Goal: Task Accomplishment & Management: Complete application form

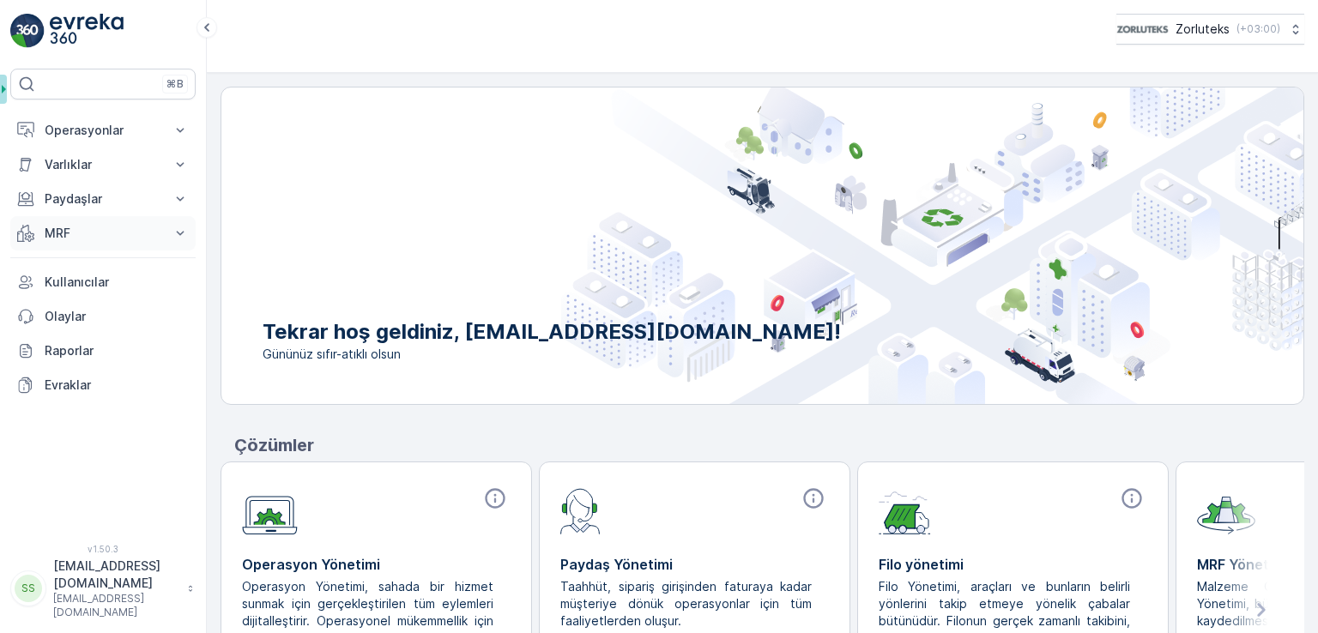
click at [112, 227] on p "MRF" at bounding box center [103, 233] width 117 height 17
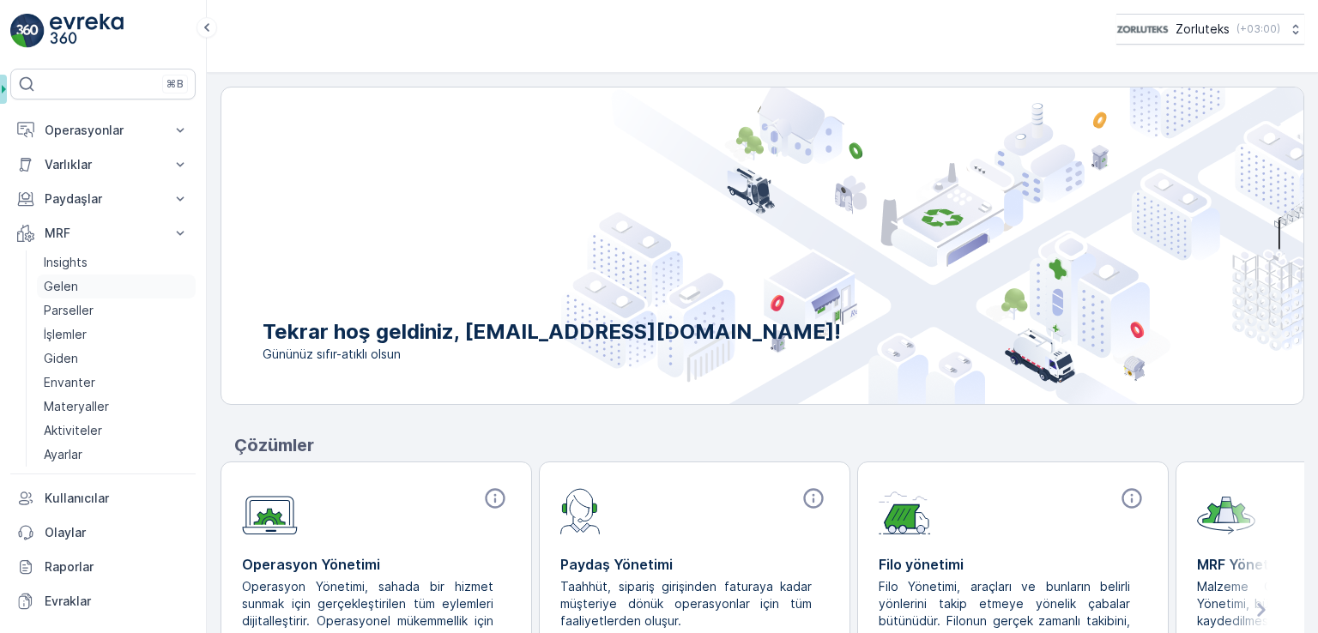
click at [73, 283] on p "Gelen" at bounding box center [61, 286] width 34 height 17
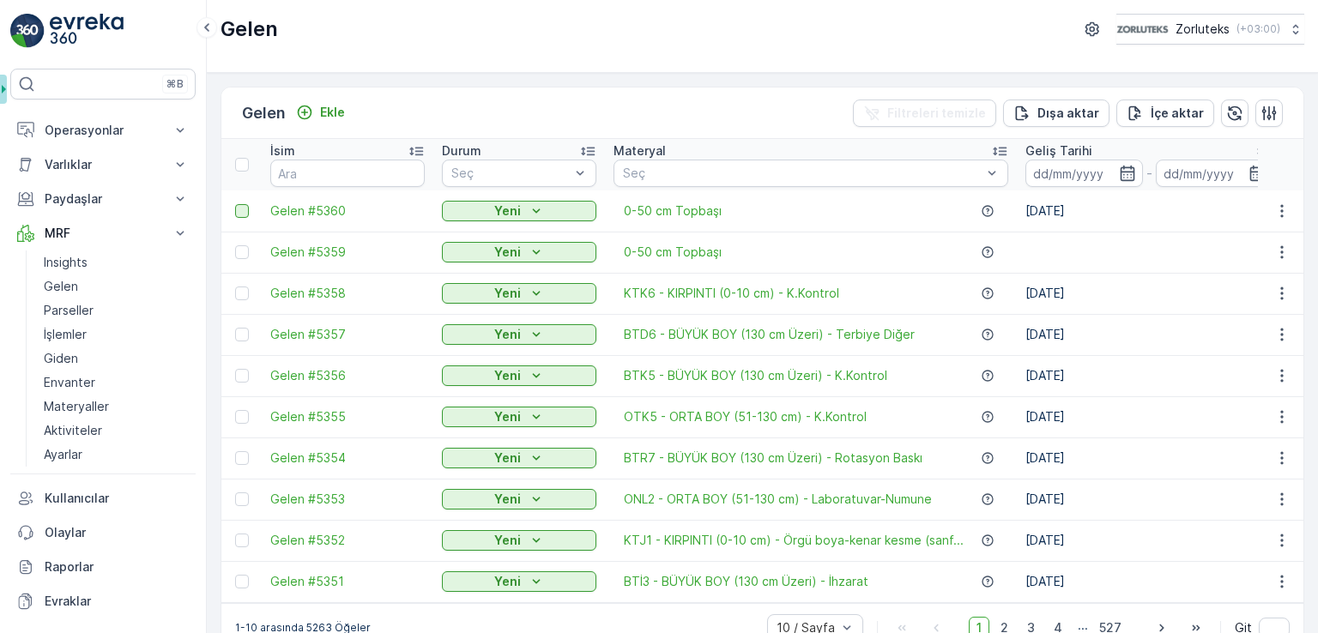
click at [245, 216] on div at bounding box center [242, 211] width 14 height 14
click at [235, 204] on input "checkbox" at bounding box center [235, 204] width 0 height 0
click at [244, 255] on div at bounding box center [242, 252] width 14 height 14
click at [235, 245] on input "checkbox" at bounding box center [235, 245] width 0 height 0
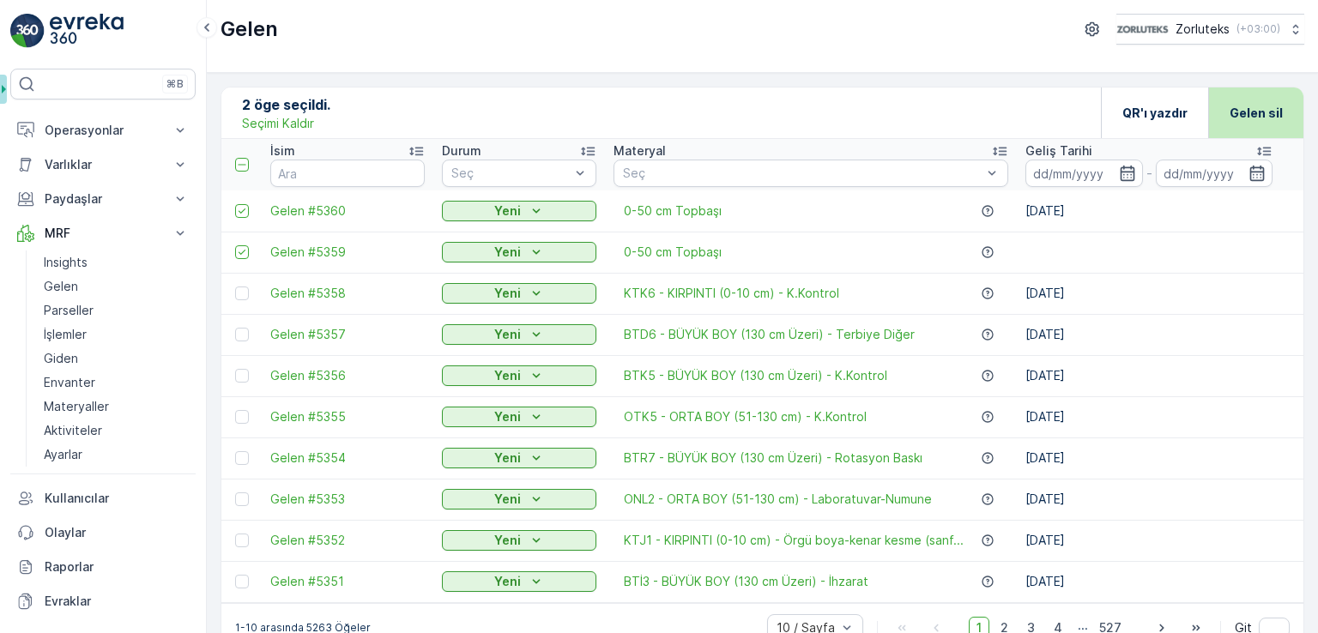
click at [1250, 117] on p "Gelen sil" at bounding box center [1256, 113] width 53 height 17
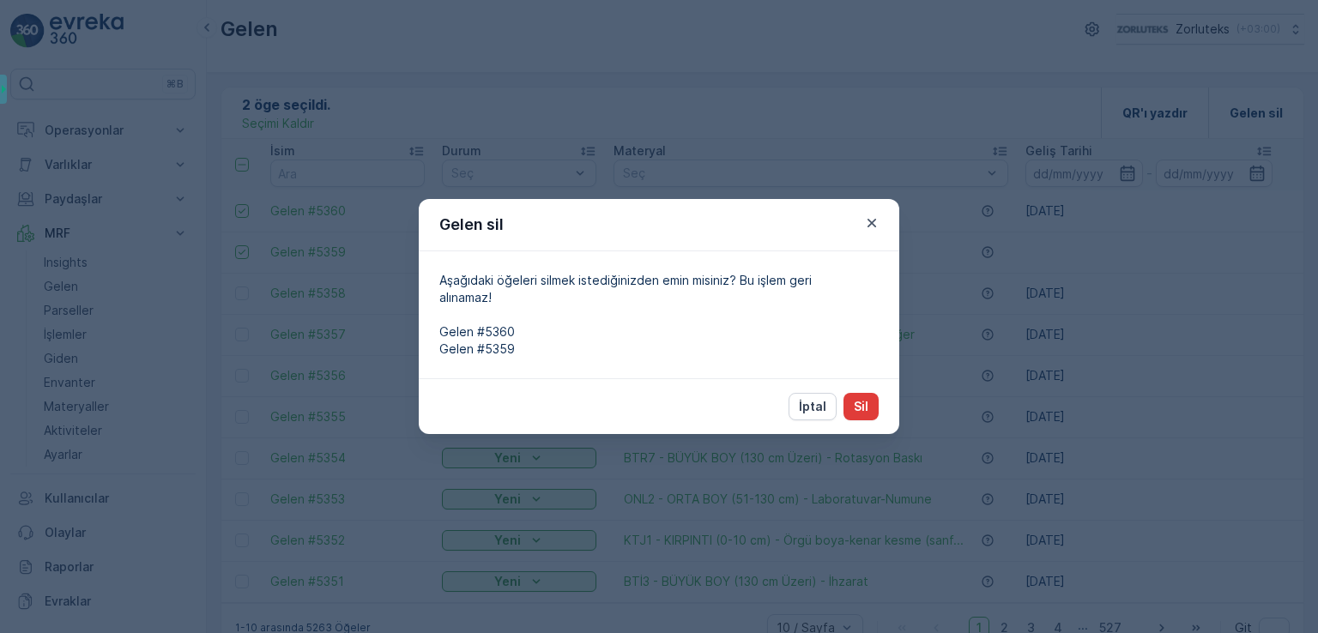
click at [858, 411] on p "Sil" at bounding box center [861, 406] width 15 height 17
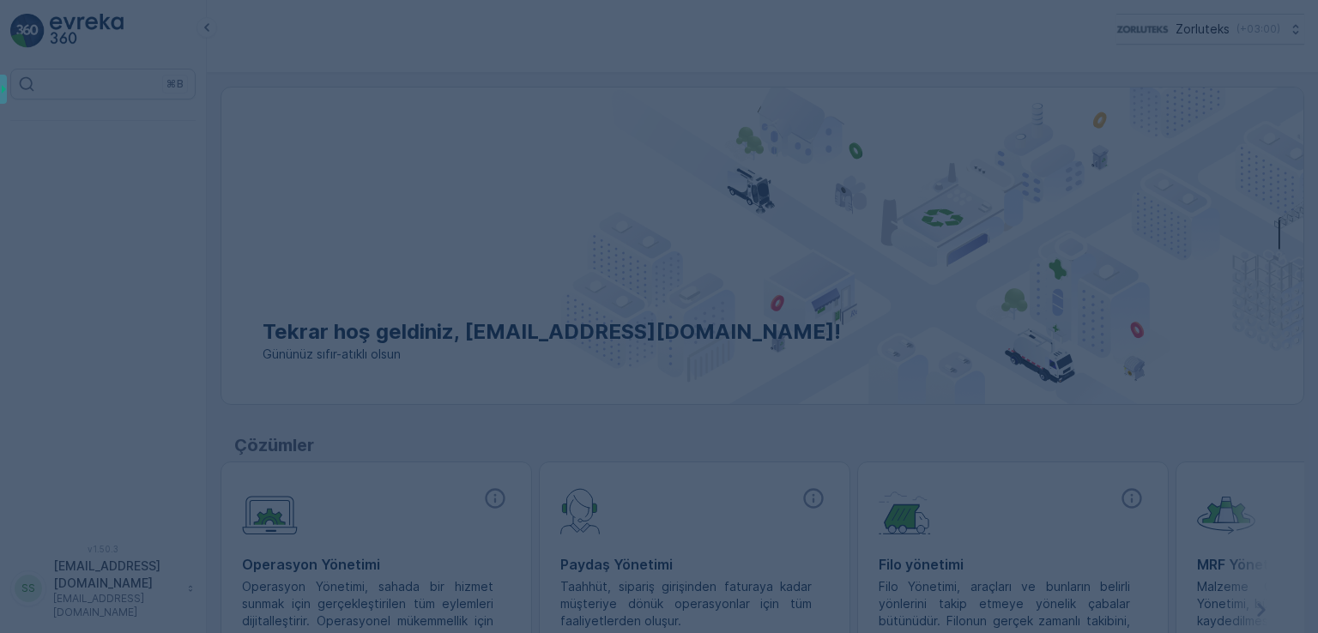
click at [78, 128] on div at bounding box center [659, 316] width 1318 height 633
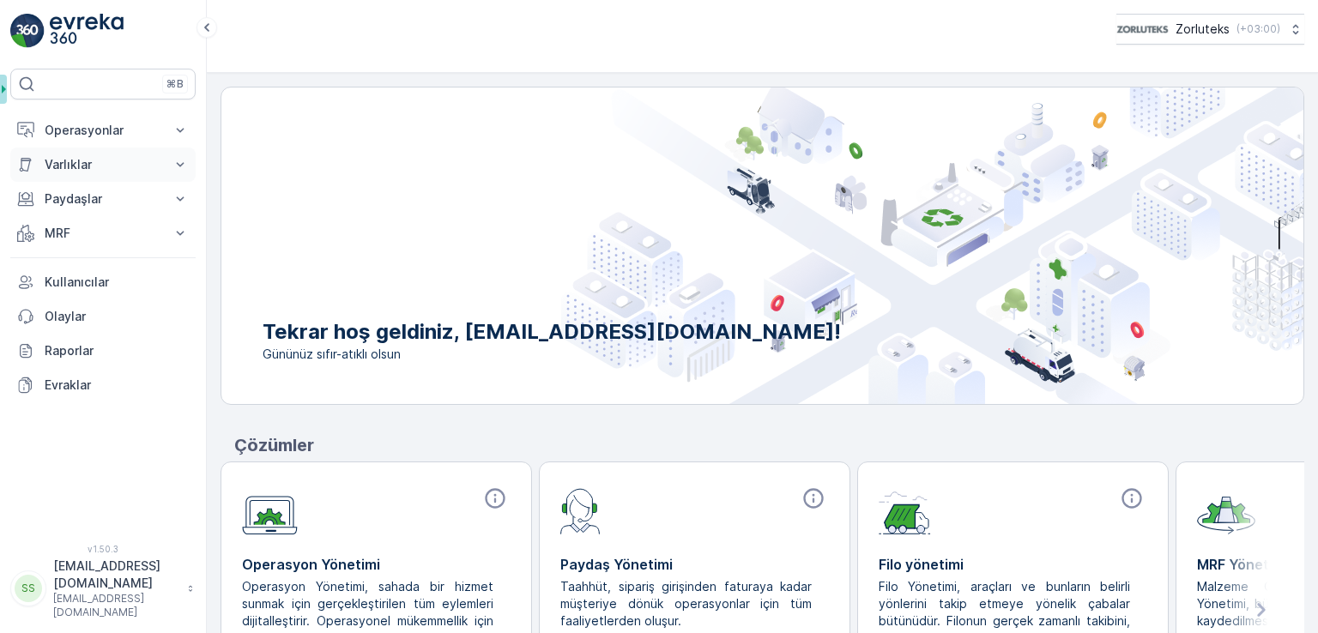
click at [78, 166] on p "Varlıklar" at bounding box center [103, 164] width 117 height 17
click at [99, 144] on button "Operasyonlar" at bounding box center [102, 130] width 185 height 34
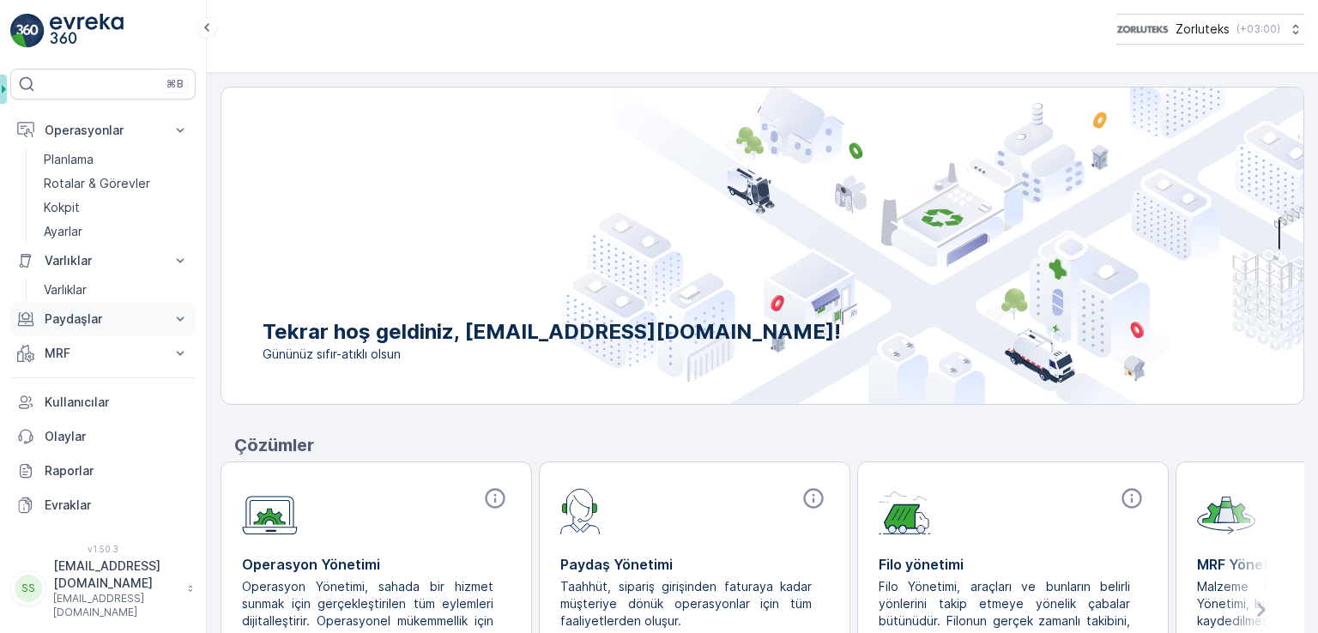
click at [82, 313] on p "Paydaşlar" at bounding box center [103, 319] width 117 height 17
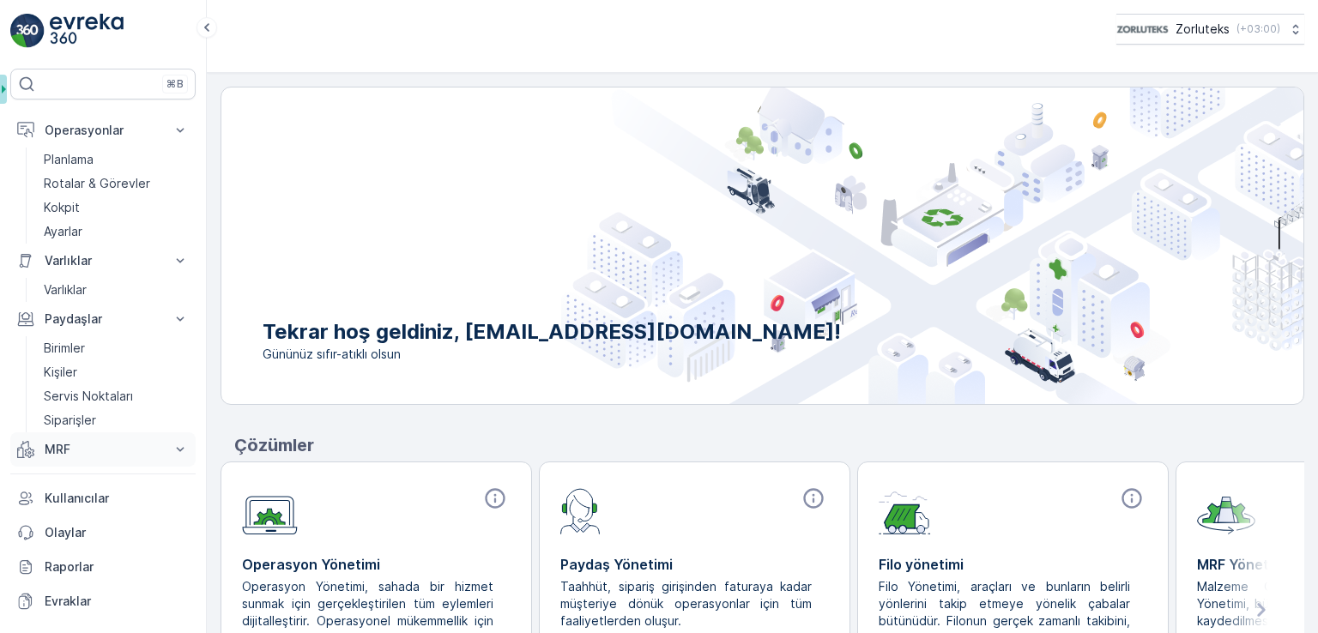
click at [73, 461] on button "MRF" at bounding box center [102, 450] width 185 height 34
click at [77, 523] on p "Parseller" at bounding box center [69, 526] width 50 height 17
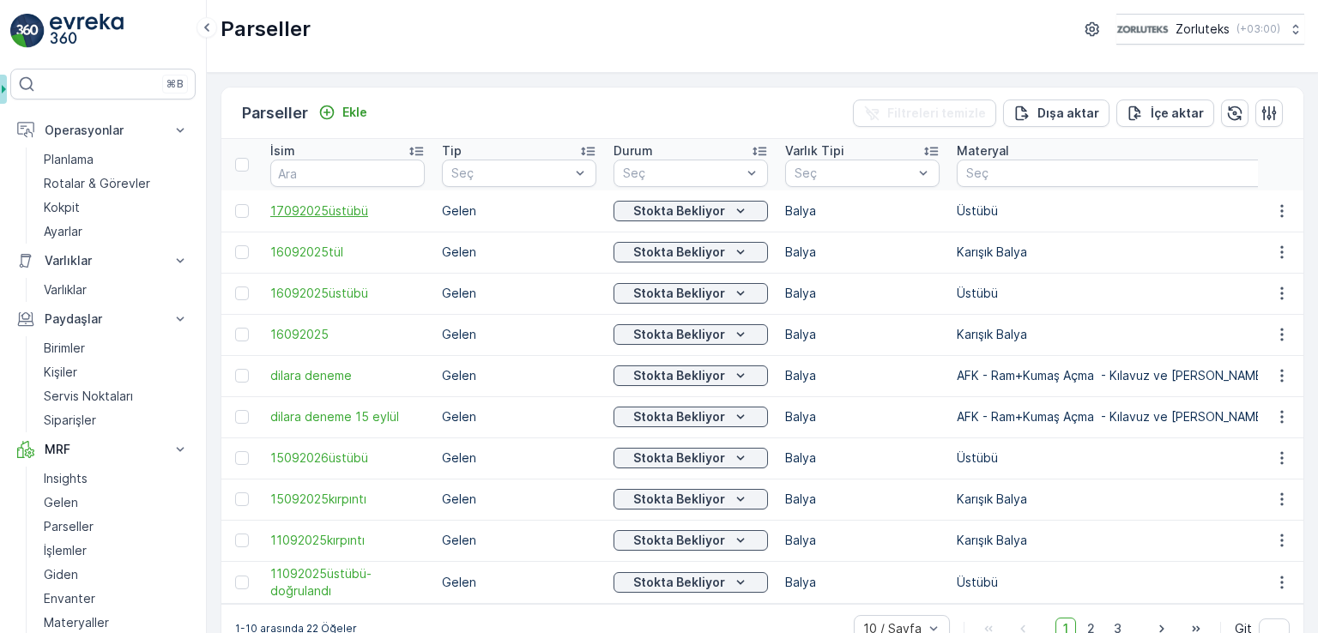
click at [340, 216] on span "17092025üstübü" at bounding box center [347, 211] width 154 height 17
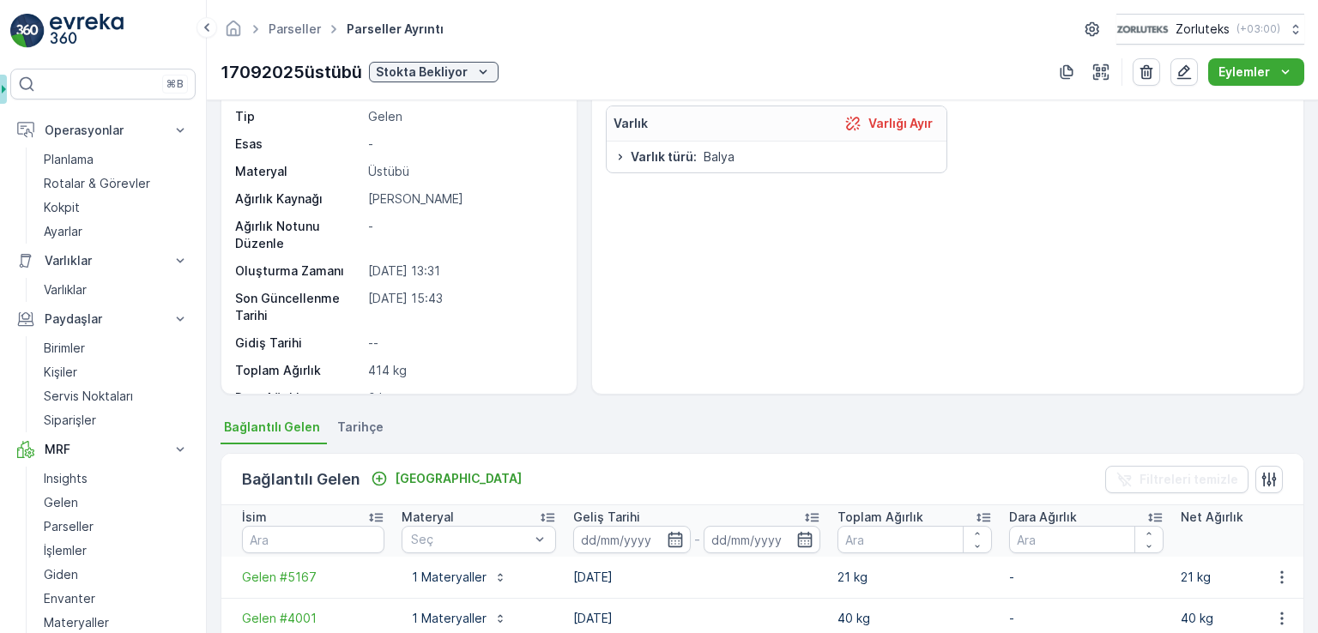
scroll to position [257, 0]
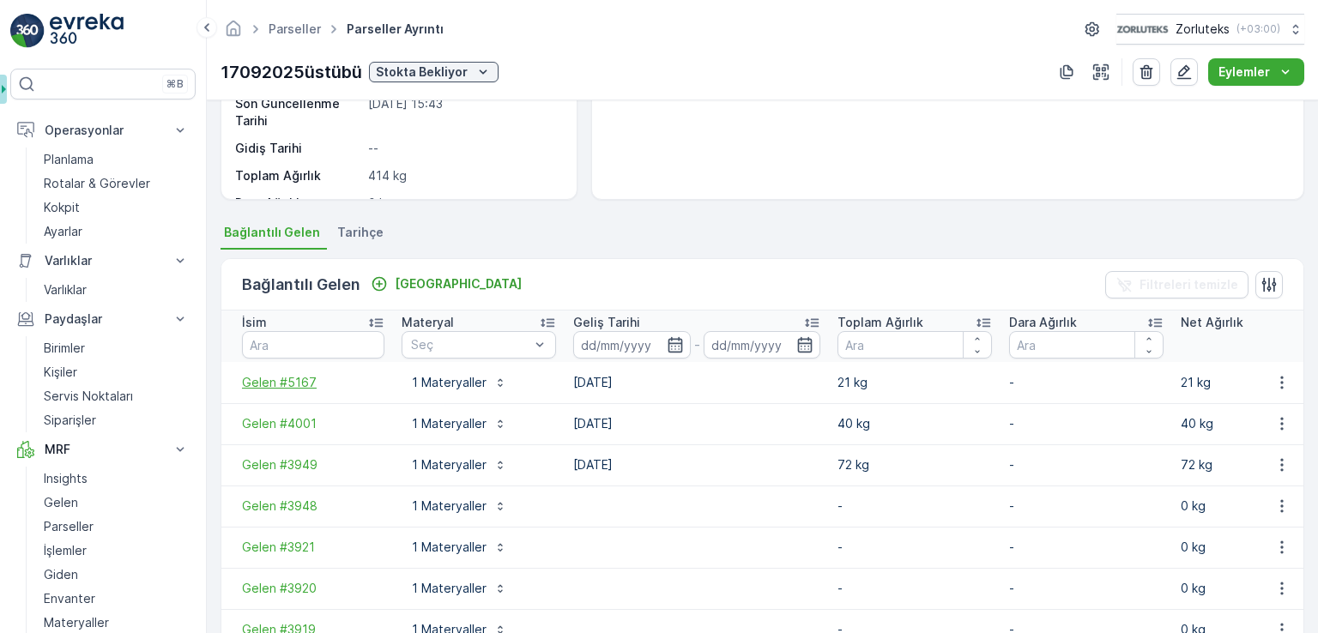
click at [287, 380] on span "Gelen #5167" at bounding box center [313, 382] width 142 height 17
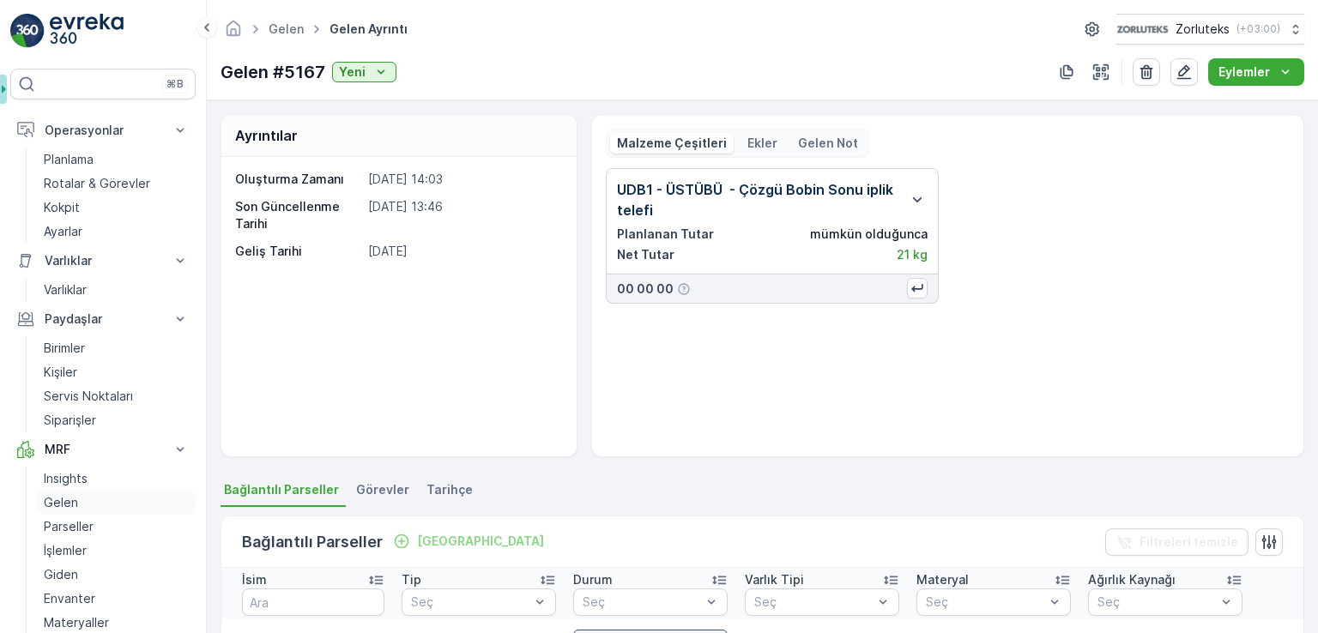
click at [100, 499] on link "Gelen" at bounding box center [116, 503] width 159 height 24
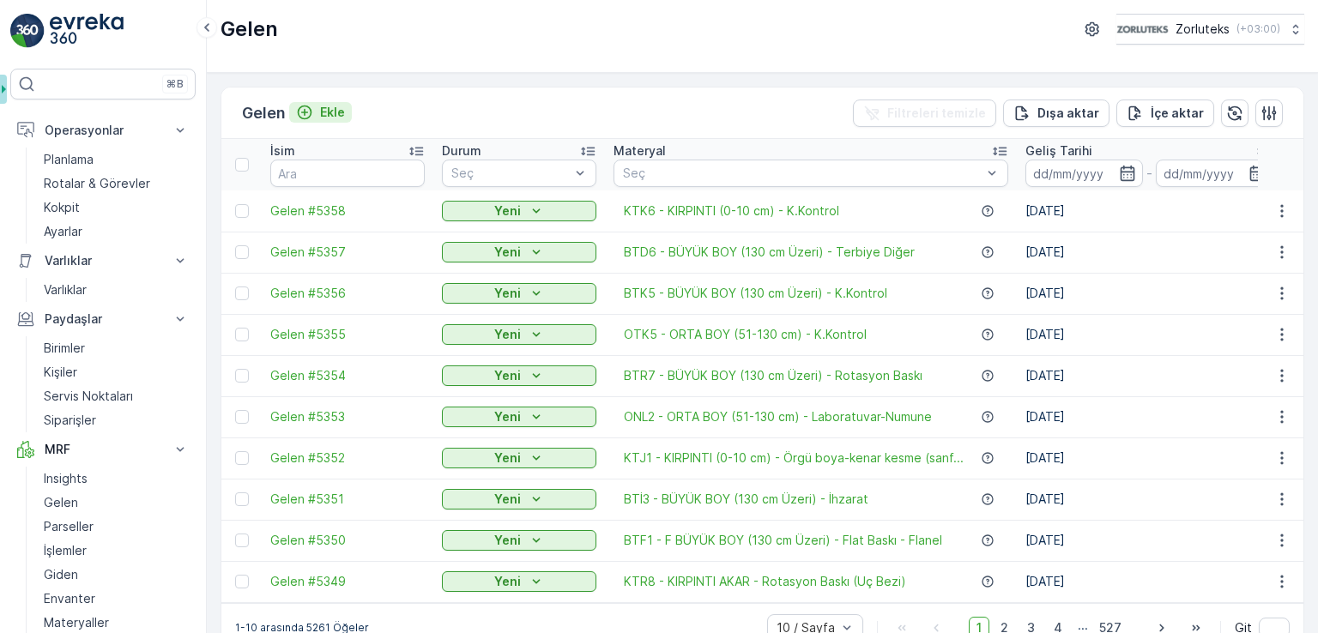
click at [324, 117] on p "Ekle" at bounding box center [332, 112] width 25 height 17
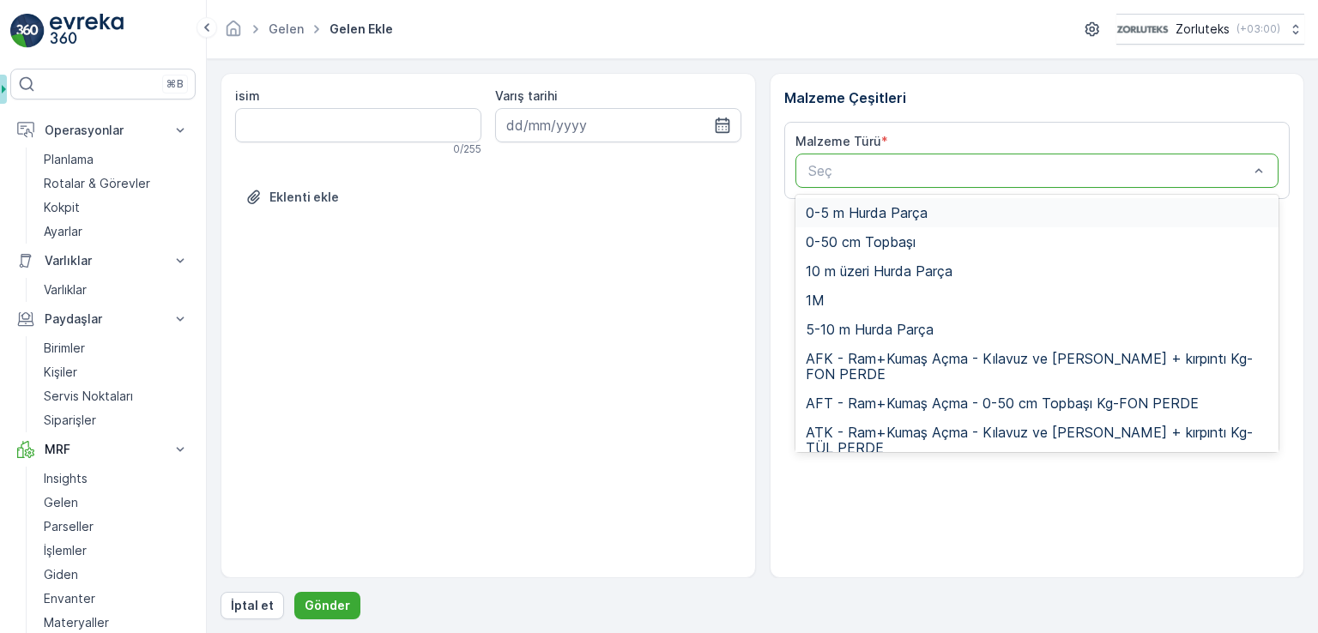
click at [872, 172] on div at bounding box center [1029, 170] width 445 height 15
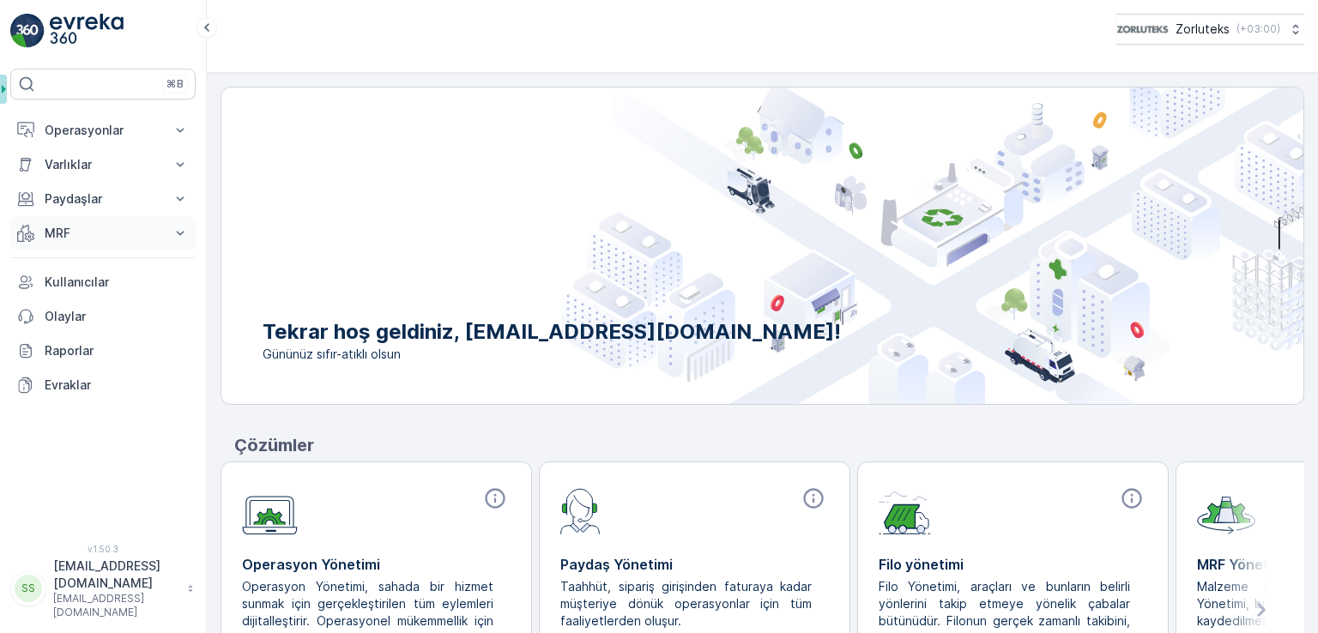
click at [102, 229] on p "MRF" at bounding box center [103, 233] width 117 height 17
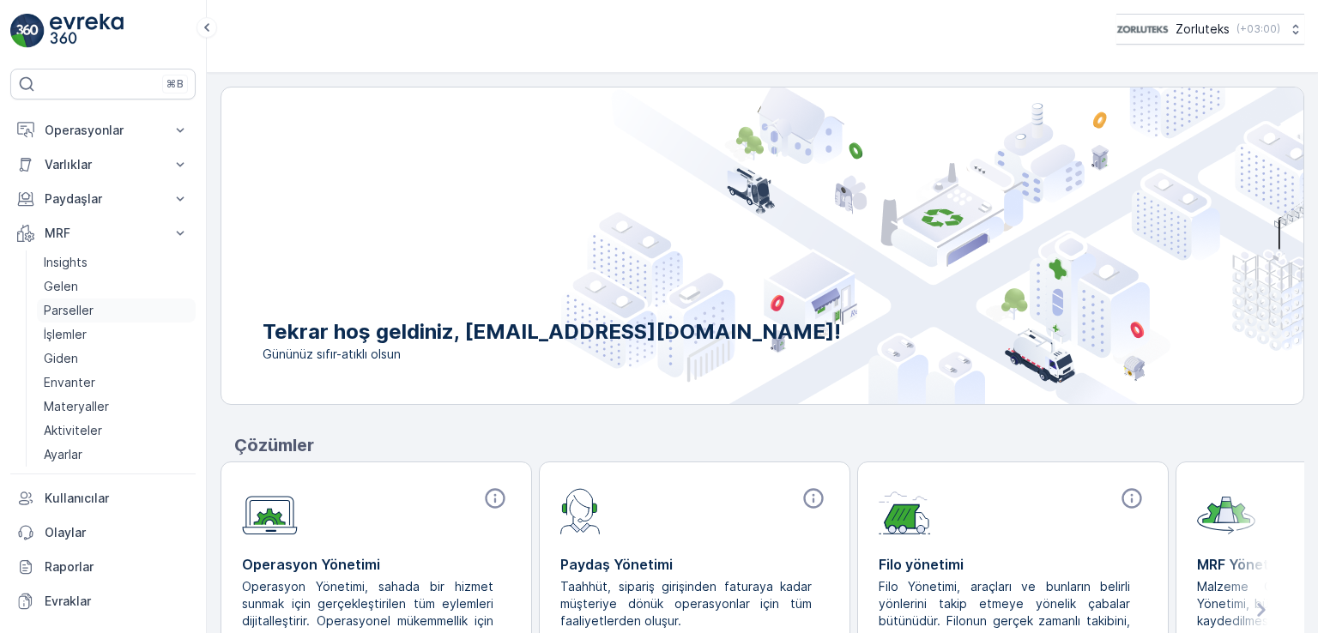
click at [100, 311] on link "Parseller" at bounding box center [116, 311] width 159 height 24
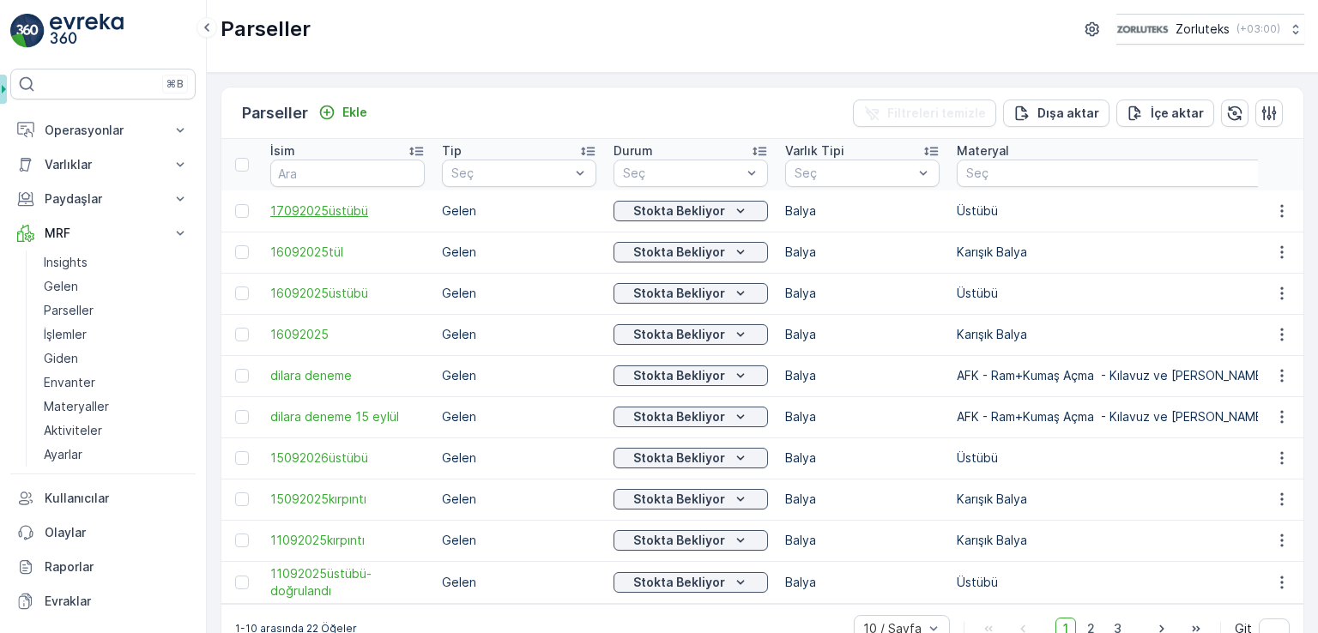
click at [338, 209] on span "17092025üstübü" at bounding box center [347, 211] width 154 height 17
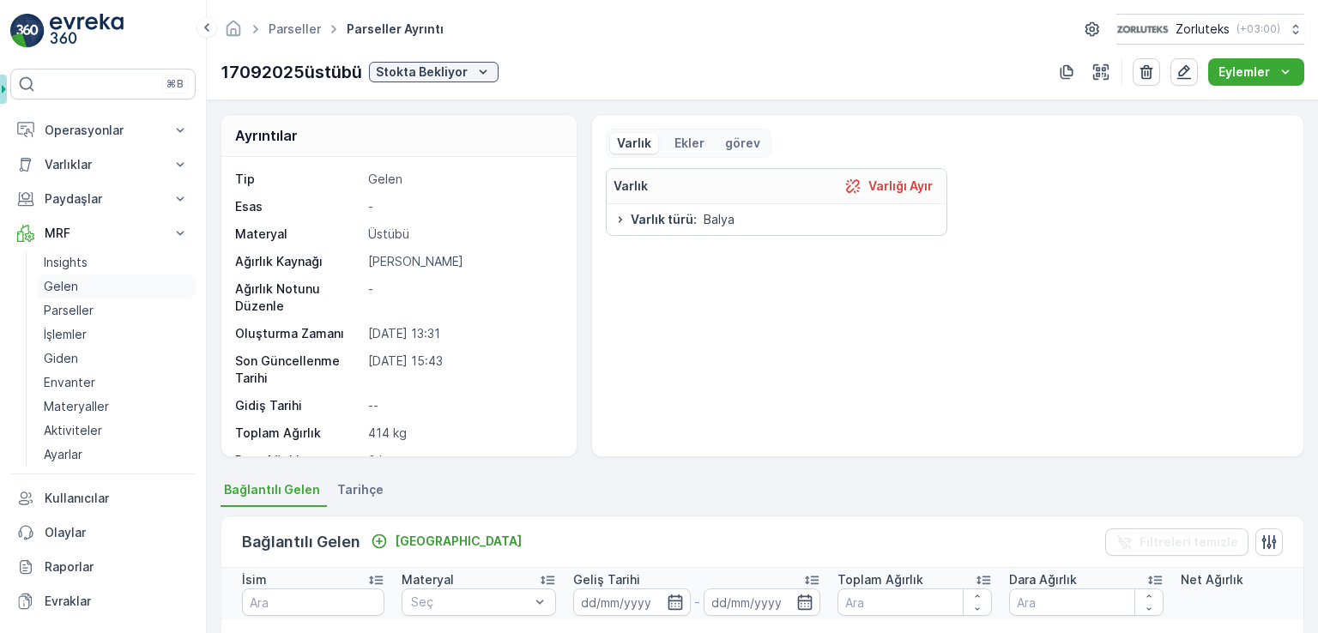
click at [60, 282] on p "Gelen" at bounding box center [61, 286] width 34 height 17
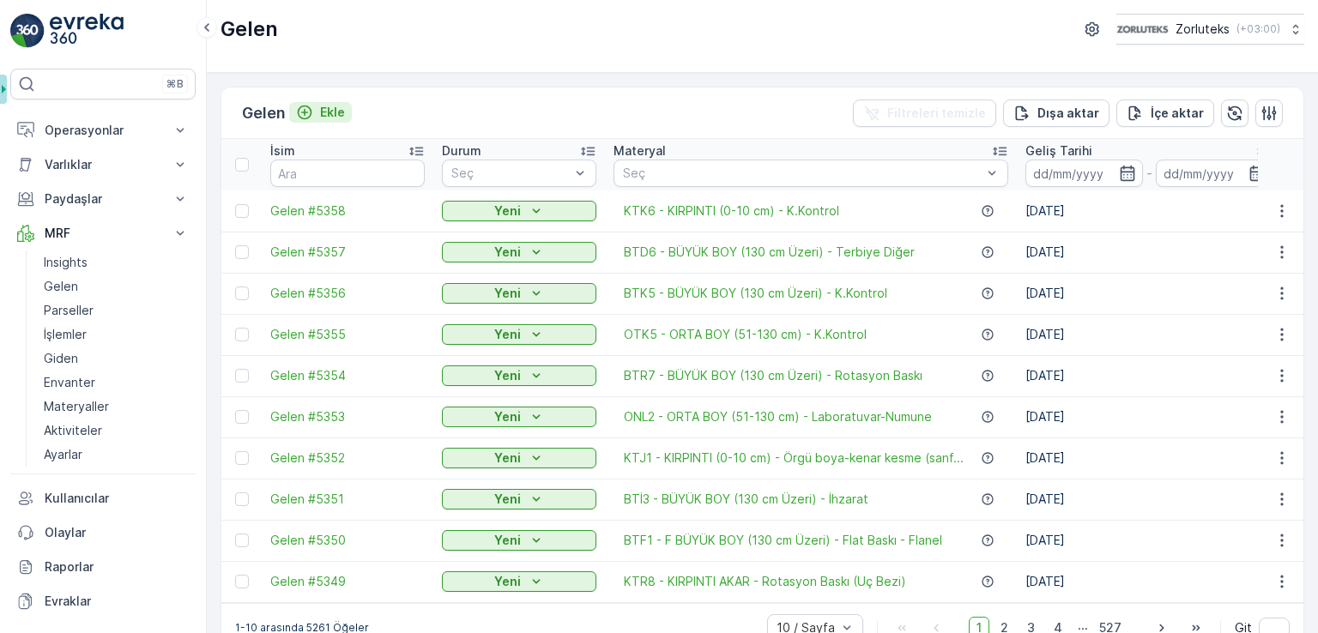
click at [335, 115] on p "Ekle" at bounding box center [332, 112] width 25 height 17
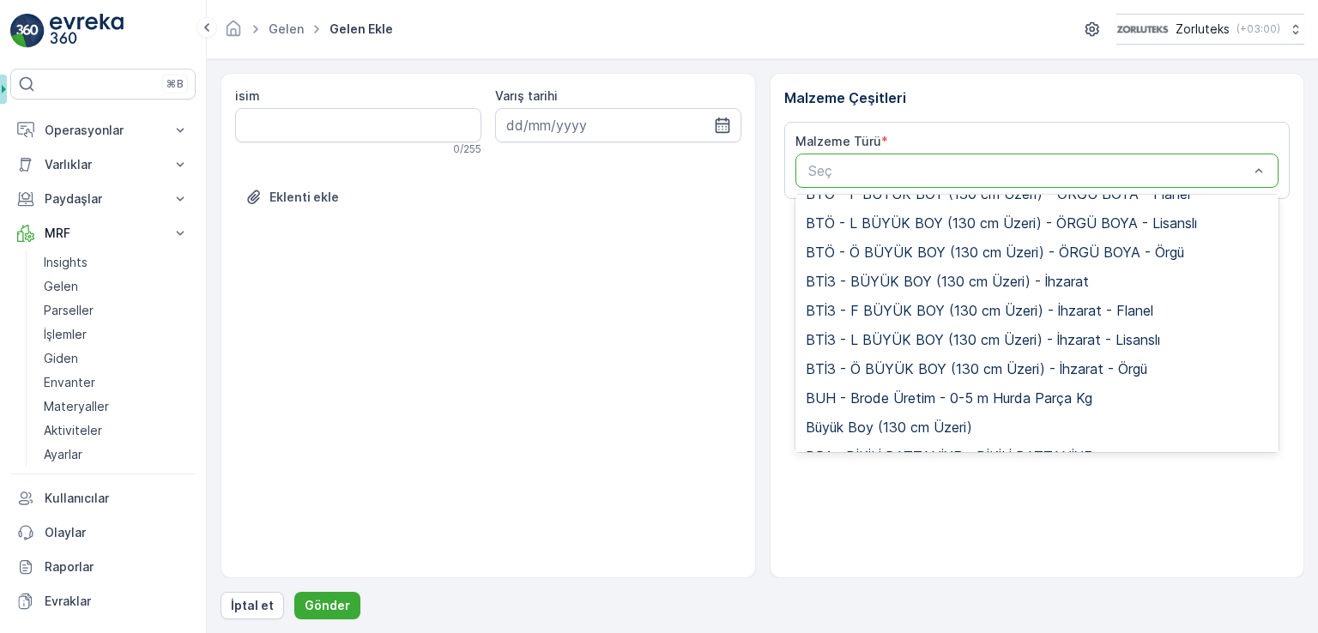
scroll to position [3347, 0]
